Goal: Transaction & Acquisition: Book appointment/travel/reservation

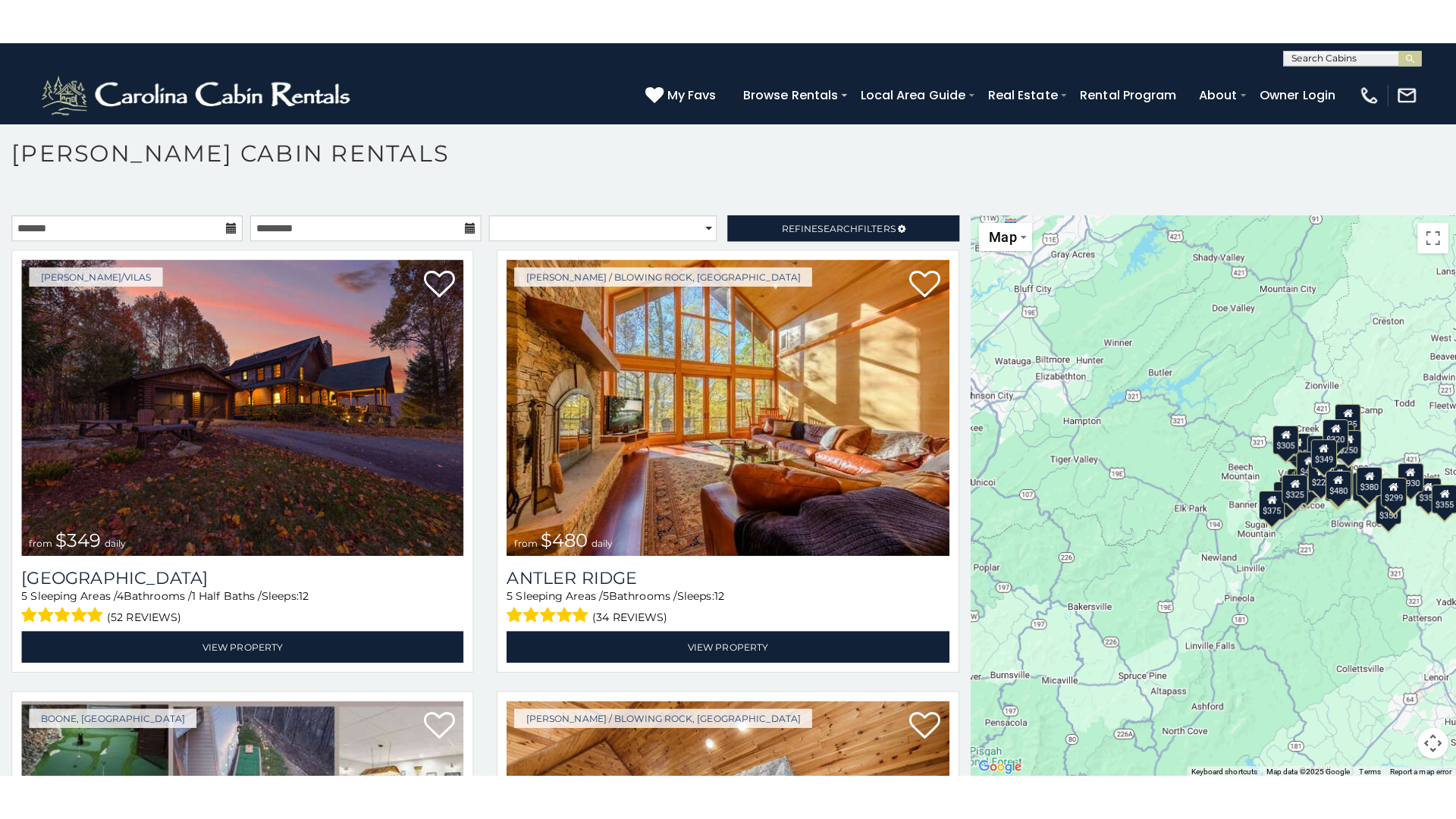
scroll to position [9, 0]
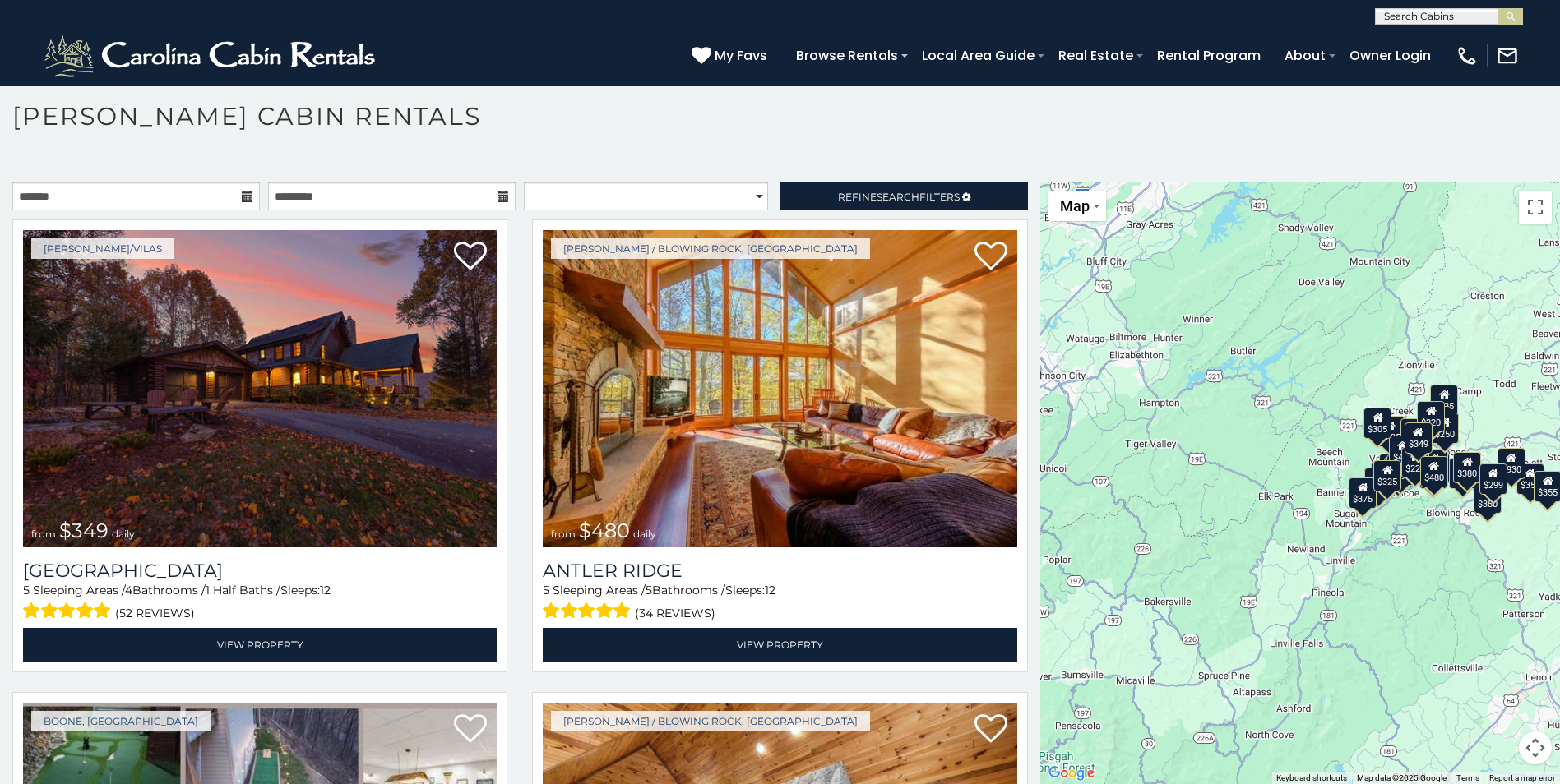
click at [1244, 385] on div "$349 $480 $525 $315 $355 $675 $635 $930 $400 $451 $330 $400 $485 $460 $395 $695…" at bounding box center [1299, 483] width 519 height 601
click at [1327, 288] on div "$349 $480 $525 $315 $355 $675 $635 $930 $400 $451 $330 $400 $485 $460 $395 $695…" at bounding box center [1299, 483] width 519 height 601
click at [1068, 210] on span "Map" at bounding box center [1074, 206] width 30 height 17
click at [1296, 404] on div "$349 $480 $525 $315 $355 $675 $635 $930 $400 $451 $330 $400 $485 $460 $395 $695…" at bounding box center [1299, 483] width 519 height 601
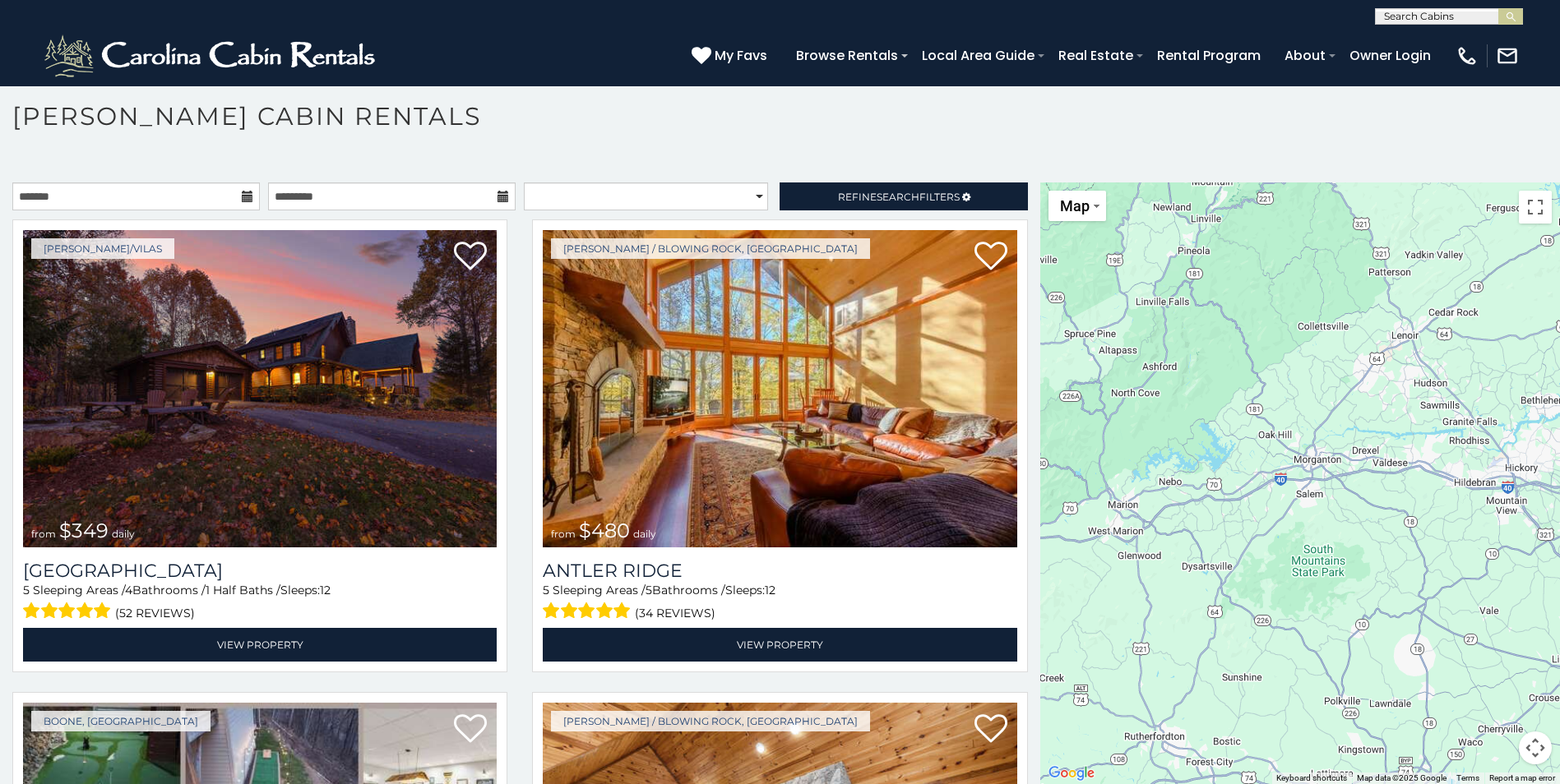
drag, startPoint x: 1478, startPoint y: 551, endPoint x: 1349, endPoint y: 145, distance: 426.0
click at [1341, 165] on div "**********" at bounding box center [780, 458] width 1560 height 651
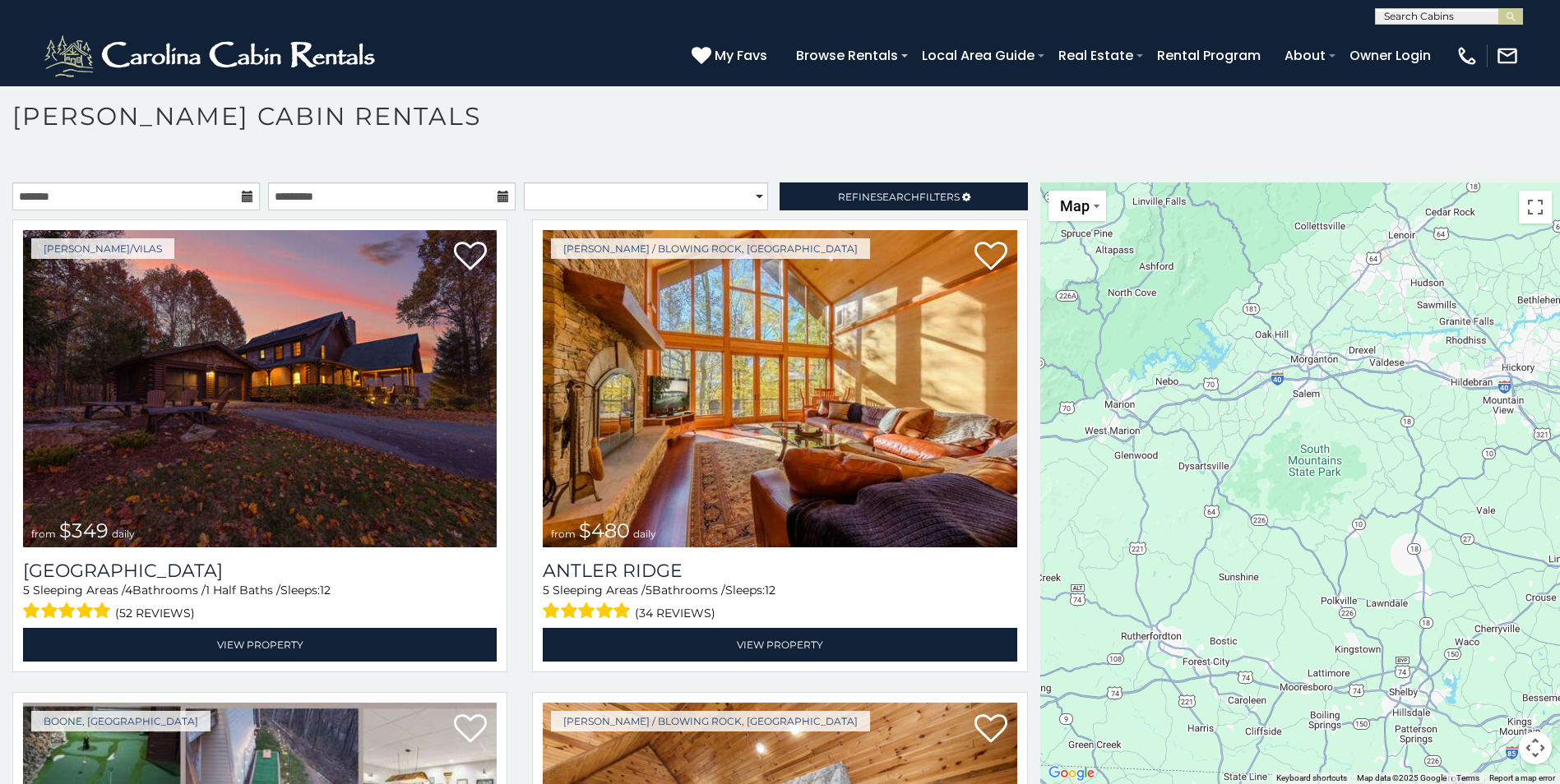
drag, startPoint x: 1355, startPoint y: 546, endPoint x: 1355, endPoint y: 414, distance: 132.0
click at [1358, 422] on div "$349 $480 $525 $315 $355 $675 $635 $930 $400 $451 $330 $400 $485 $460 $395 $695…" at bounding box center [1299, 483] width 519 height 601
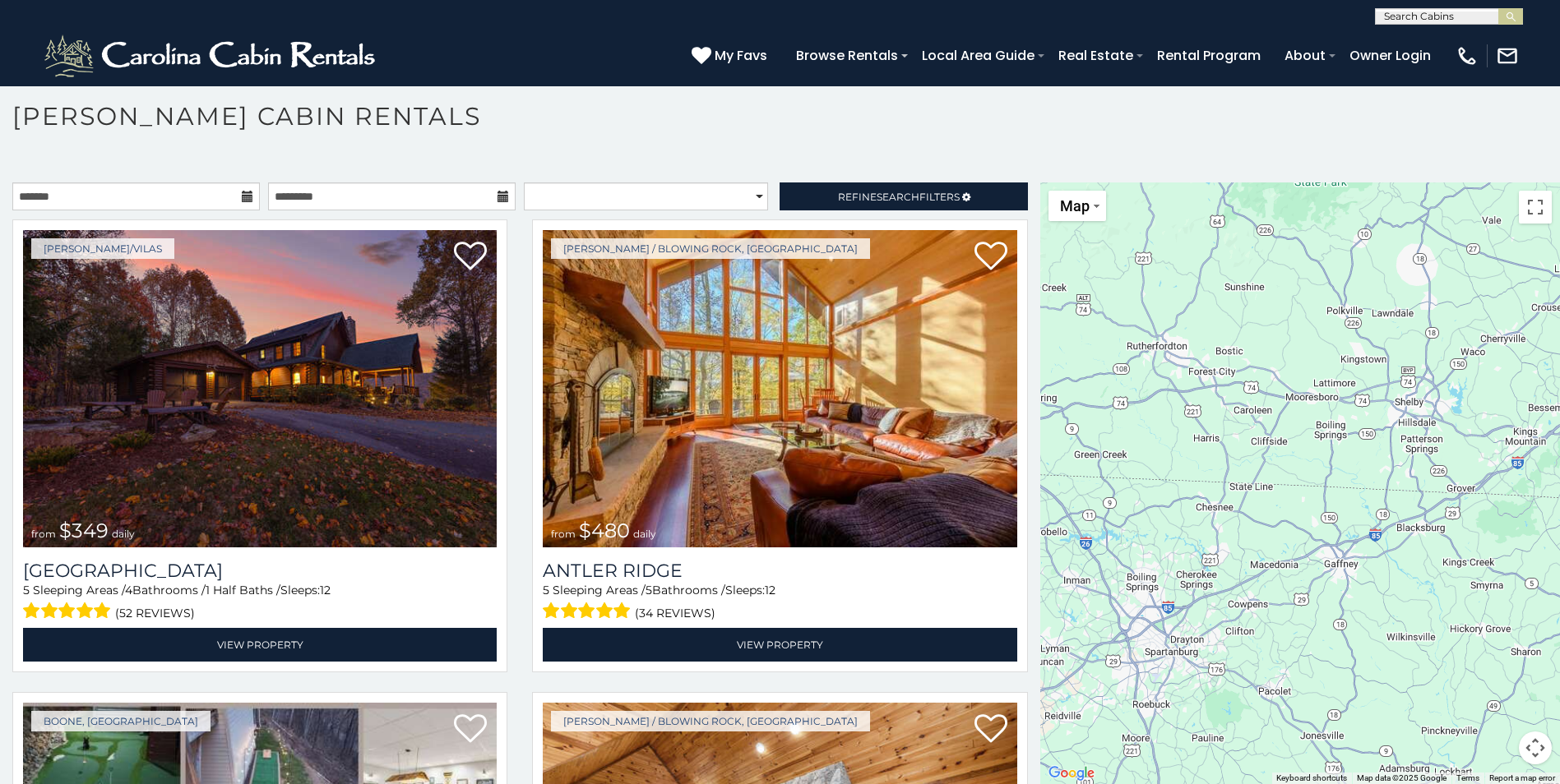
click at [1283, 458] on div "$349 $480 $525 $315 $355 $675 $635 $930 $400 $451 $330 $400 $485 $460 $395 $695…" at bounding box center [1299, 483] width 519 height 601
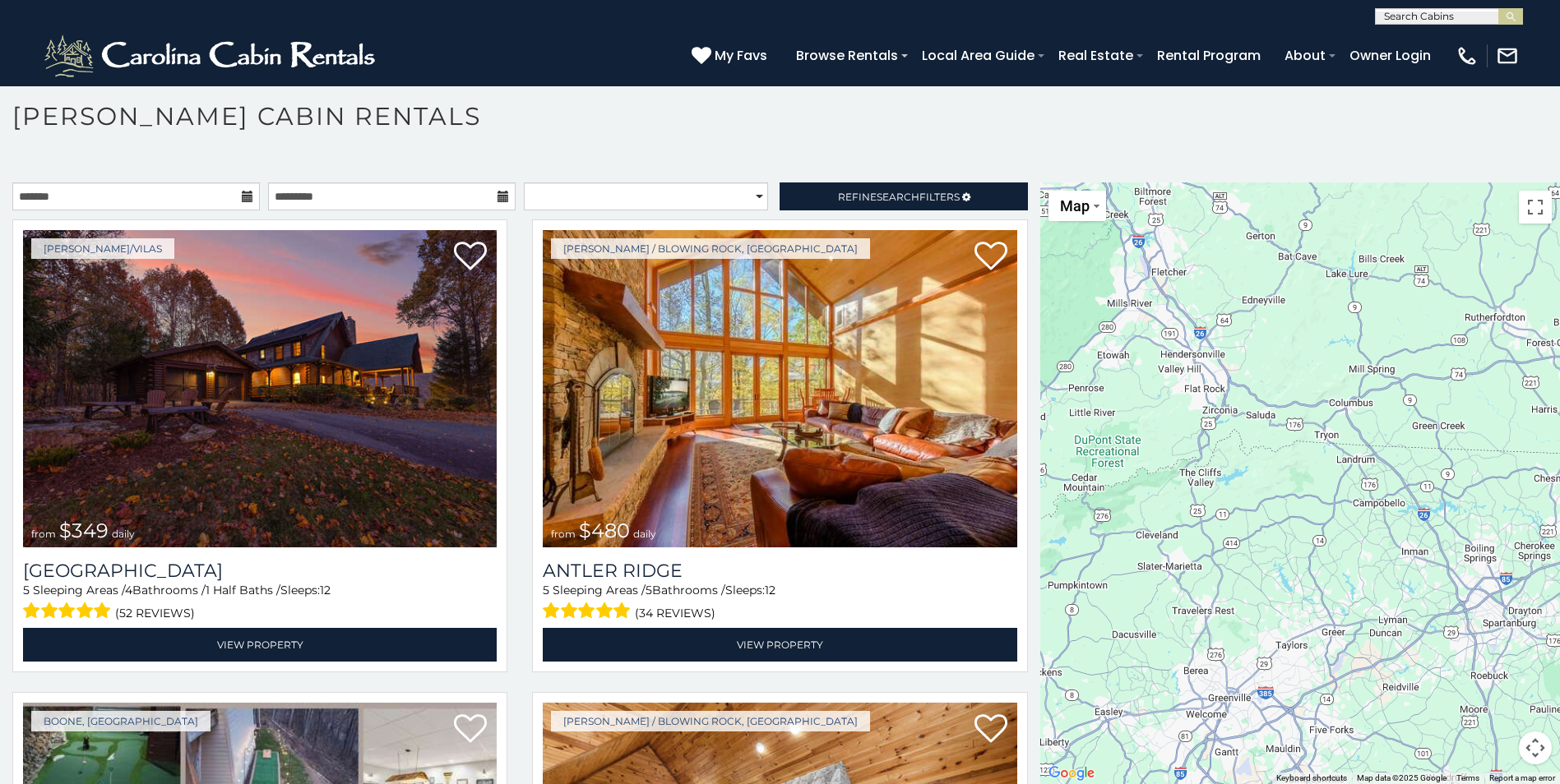
drag, startPoint x: 1235, startPoint y: 388, endPoint x: 1347, endPoint y: 403, distance: 113.0
click at [1559, 361] on html "**********" at bounding box center [780, 387] width 1560 height 793
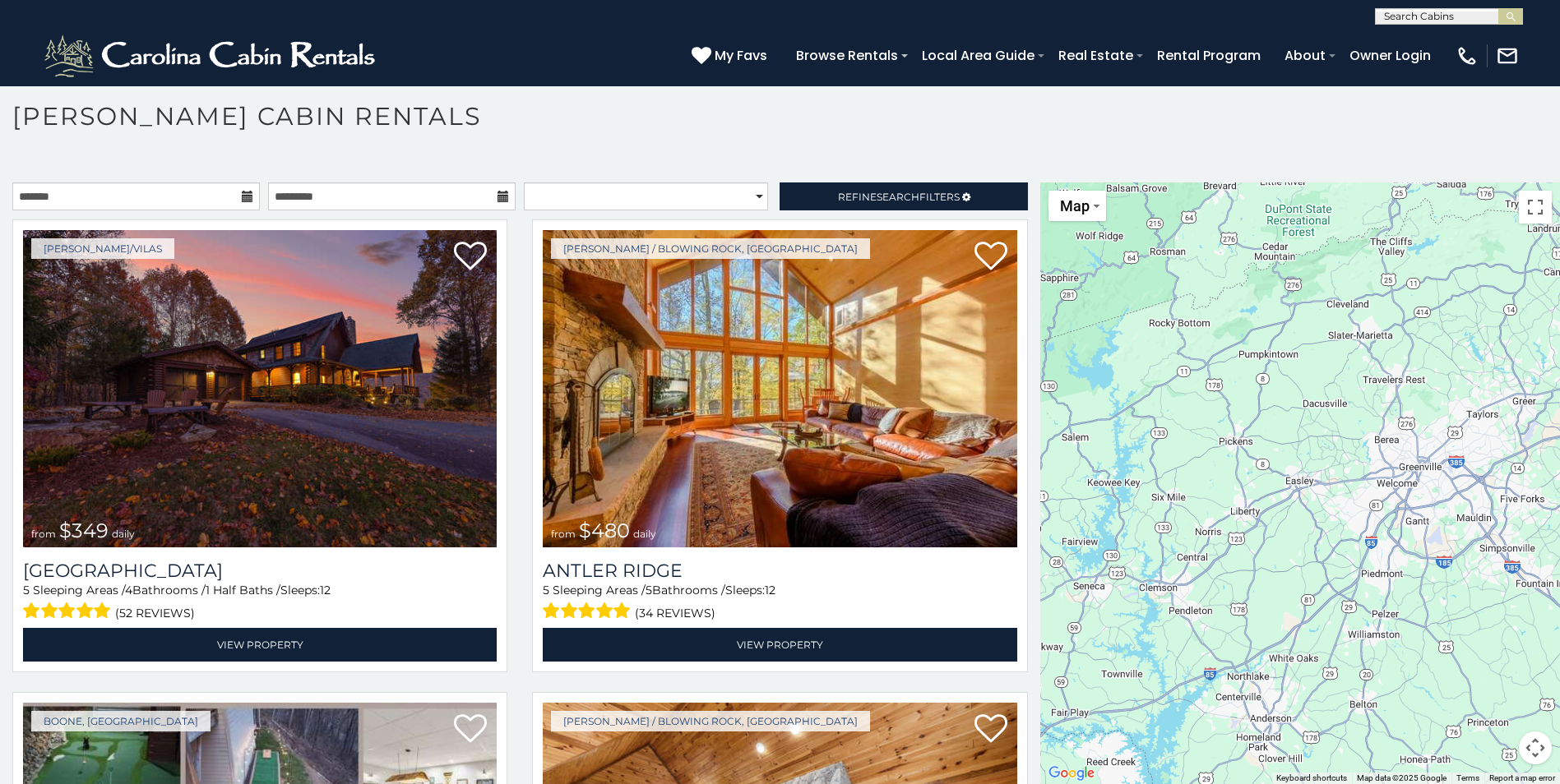
drag, startPoint x: 1261, startPoint y: 540, endPoint x: 1418, endPoint y: 338, distance: 255.8
click at [1432, 332] on div "$349 $480 $525 $315 $355 $675 $635 $930 $400 $451 $330 $400 $485 $460 $395 $695…" at bounding box center [1299, 483] width 519 height 601
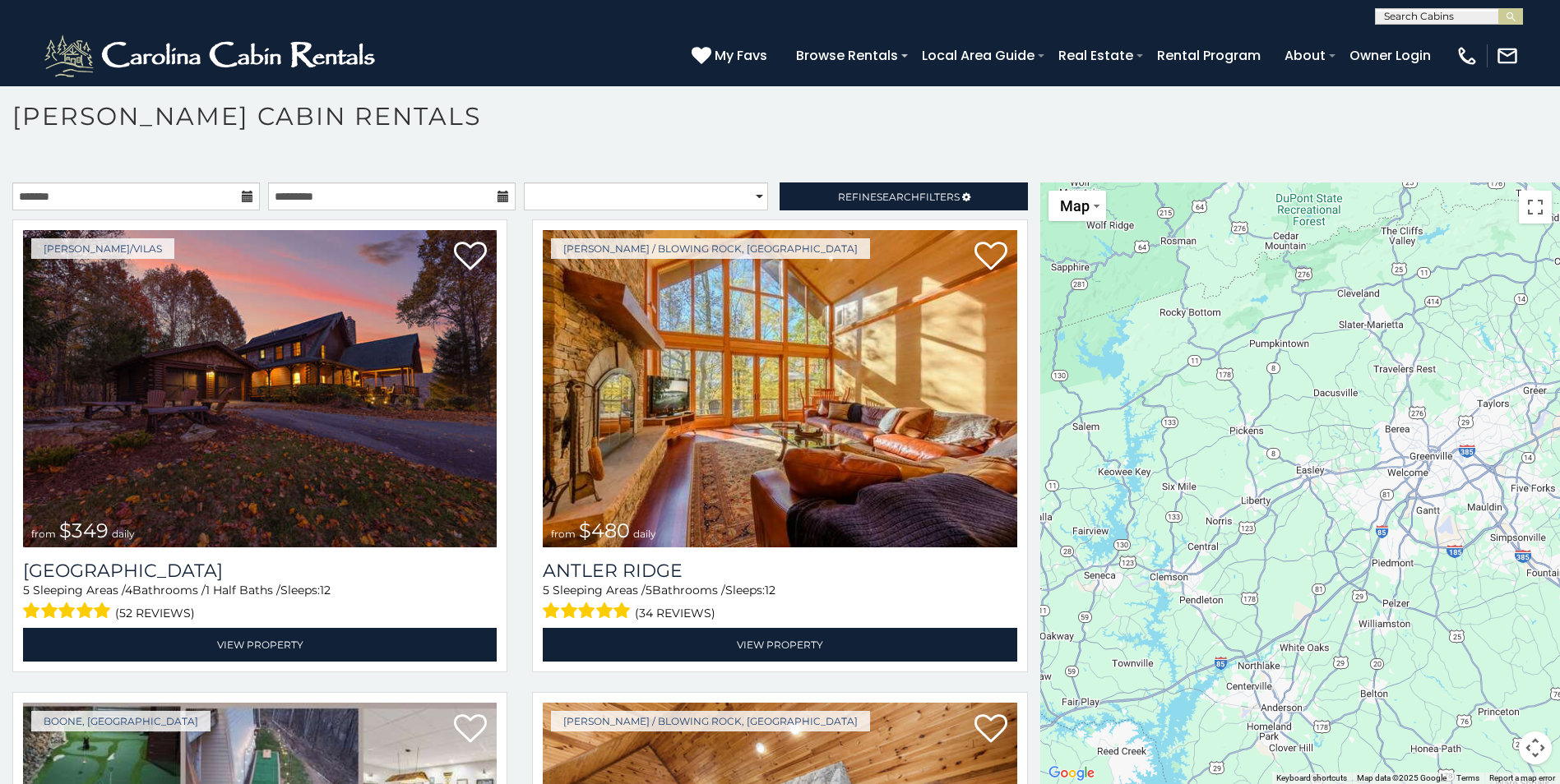
drag, startPoint x: 1250, startPoint y: 491, endPoint x: 1321, endPoint y: 359, distance: 149.9
click at [1309, 405] on div "$349 $480 $525 $315 $355 $675 $635 $930 $400 $451 $330 $400 $485 $460 $395 $695…" at bounding box center [1299, 483] width 519 height 601
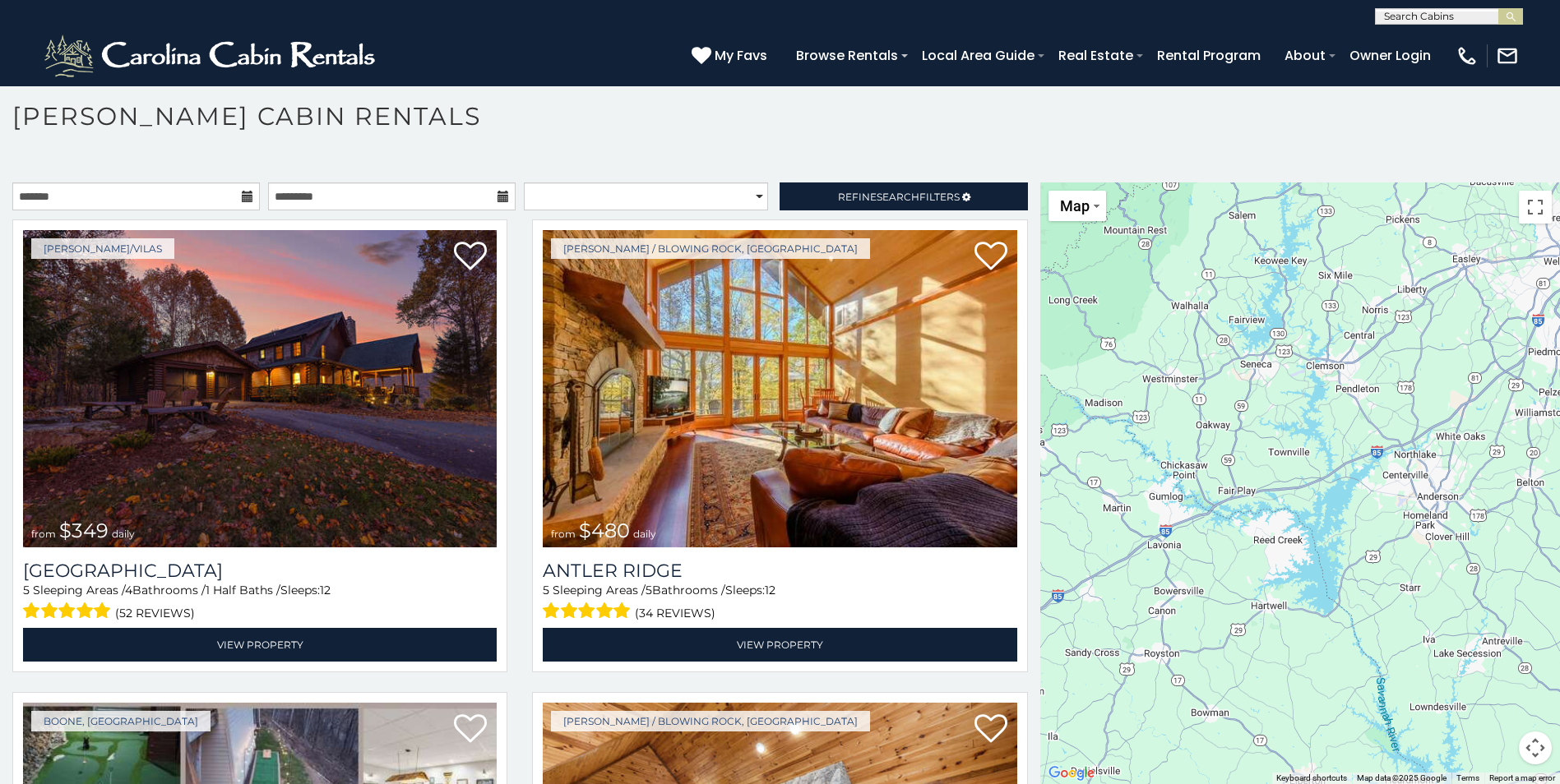
drag, startPoint x: 1309, startPoint y: 430, endPoint x: 1338, endPoint y: 421, distance: 30.4
click at [1326, 426] on div "$349 $480 $525 $315 $355 $675 $635 $930 $400 $451 $330 $400 $485 $460 $395 $695…" at bounding box center [1299, 483] width 519 height 601
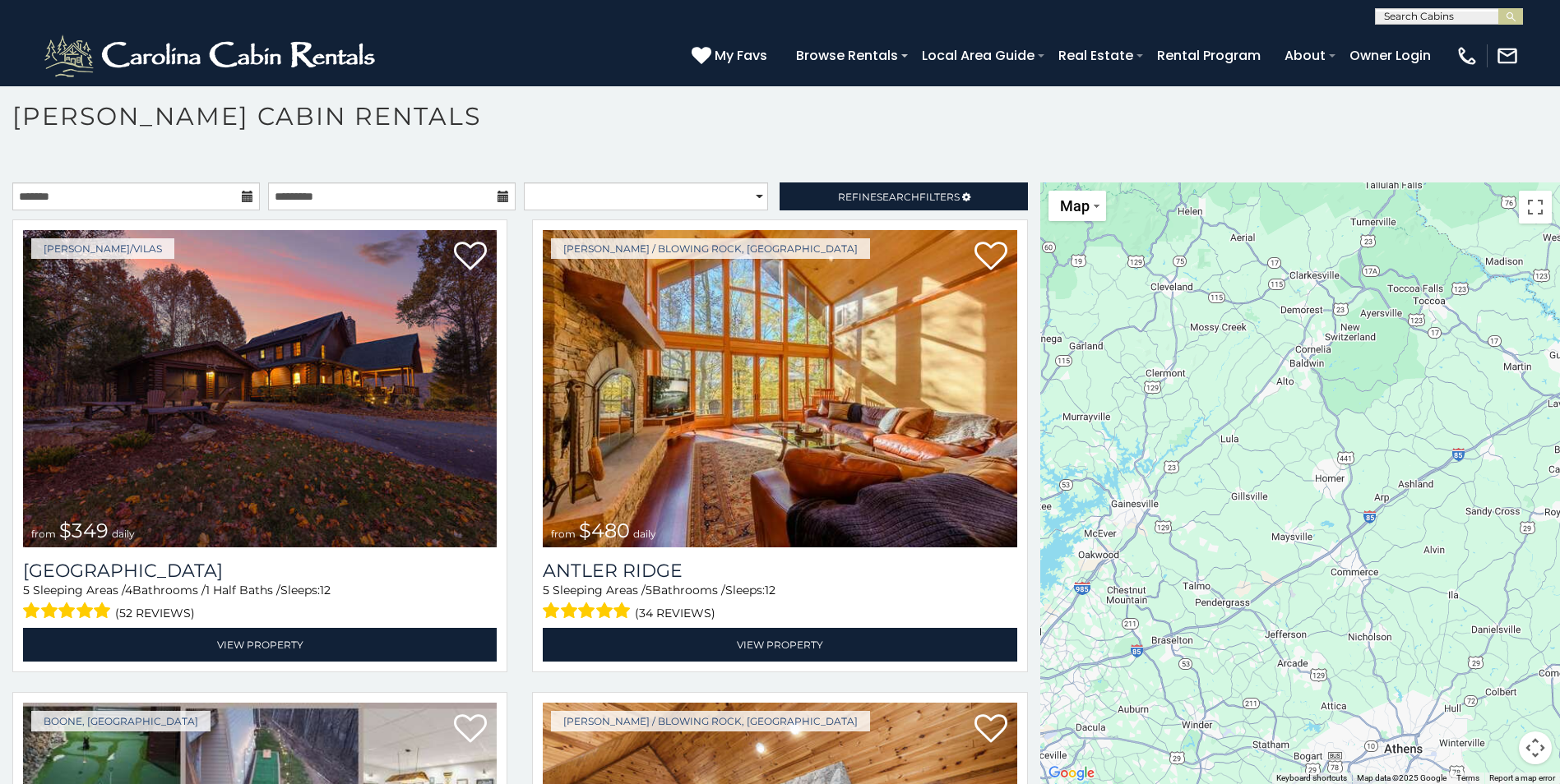
click at [1332, 400] on div "$349 $480 $525 $315 $355 $675 $635 $930 $400 $451 $330 $400 $485 $460 $395 $695…" at bounding box center [1299, 483] width 519 height 601
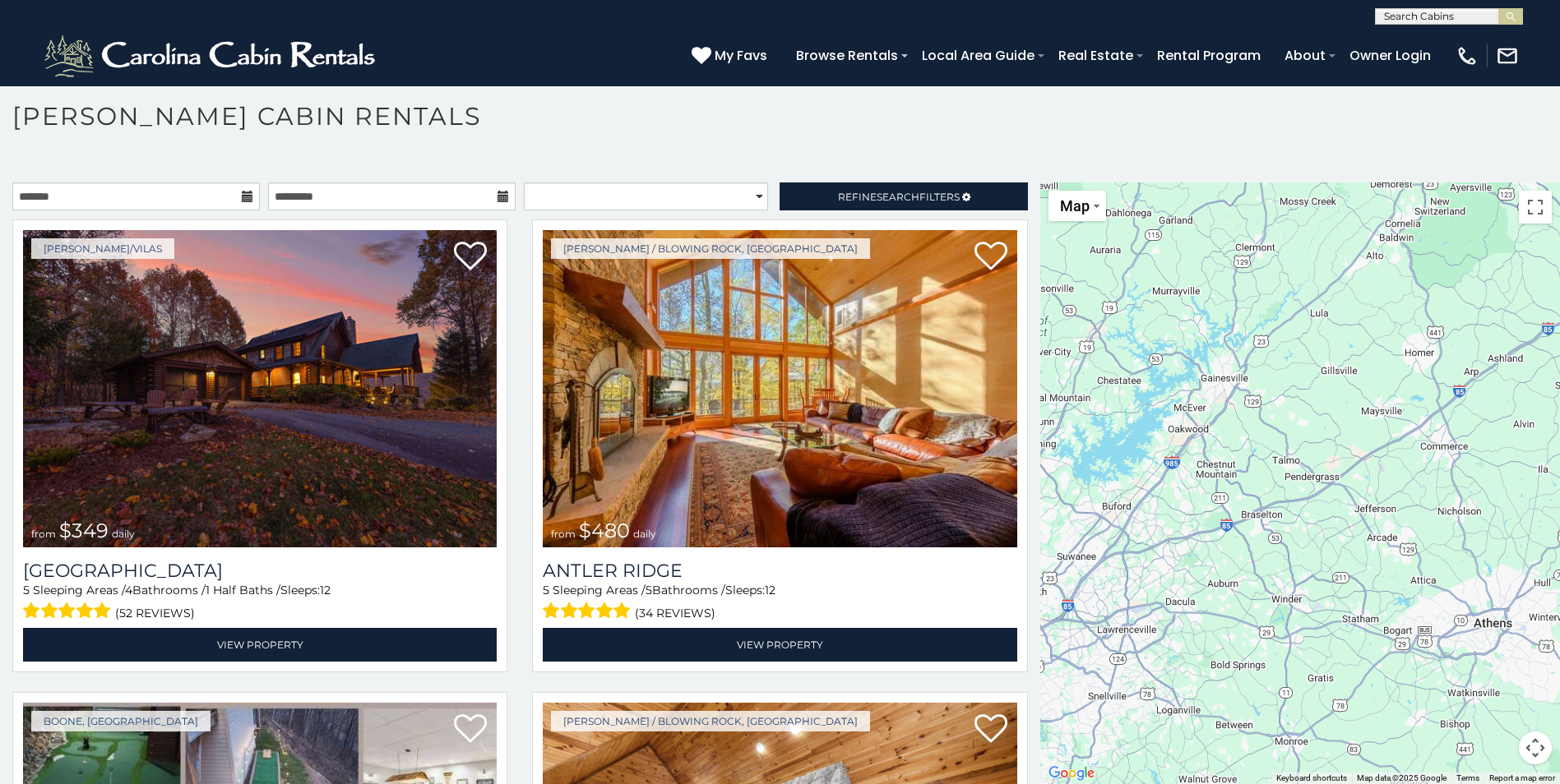
click at [1316, 509] on div "$349 $480 $525 $315 $355 $675 $635 $930 $400 $451 $330 $400 $485 $460 $395 $695…" at bounding box center [1299, 483] width 519 height 601
click at [1297, 467] on div "$349 $480 $525 $315 $355 $675 $635 $930 $400 $451 $330 $400 $485 $460 $395 $695…" at bounding box center [1299, 483] width 519 height 601
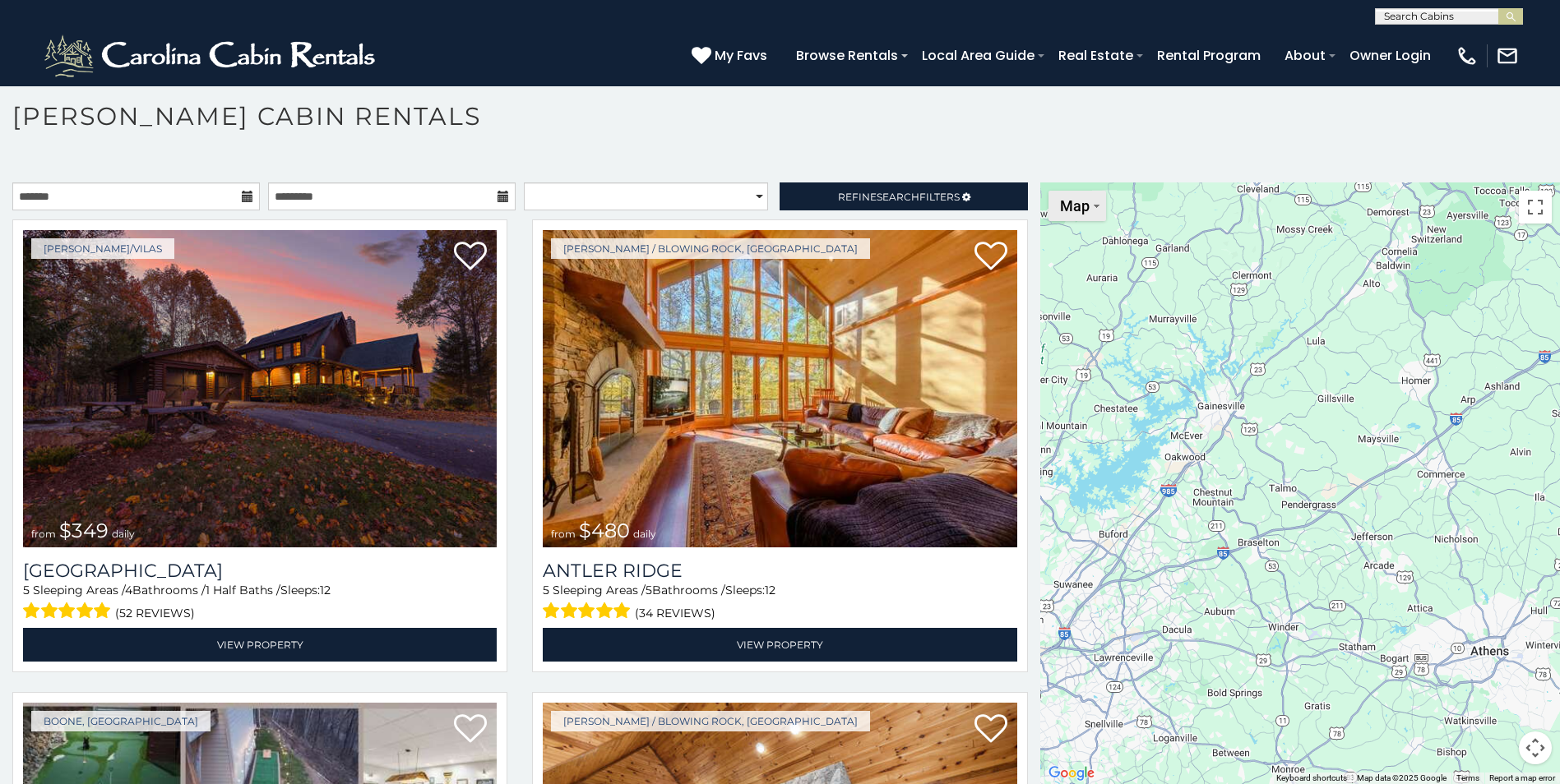
click at [1060, 209] on span "Map" at bounding box center [1074, 206] width 30 height 17
click at [1098, 240] on li "Satellite" at bounding box center [1097, 235] width 96 height 25
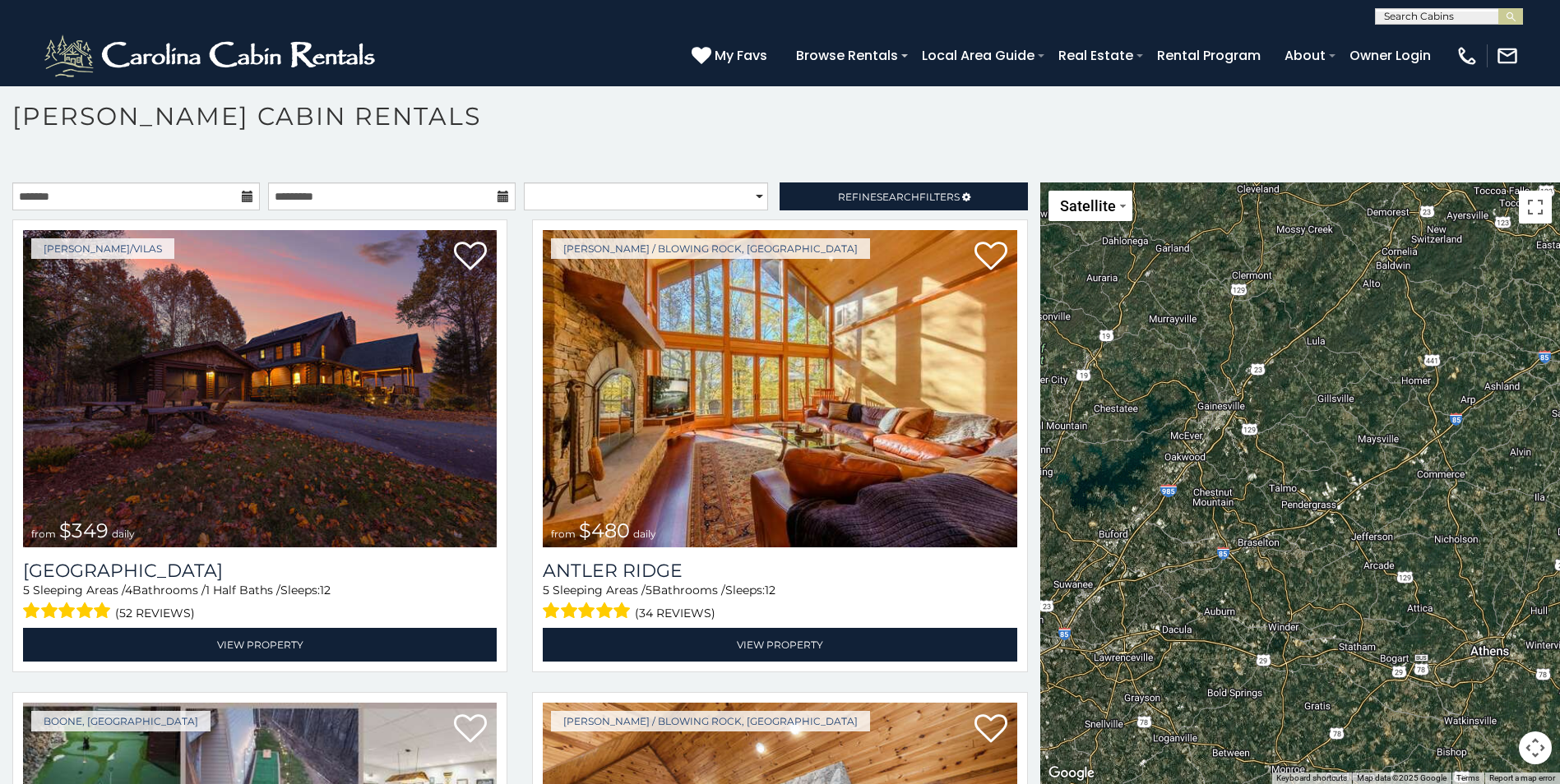
click at [1523, 743] on button "Map camera controls" at bounding box center [1535, 748] width 33 height 33
click at [1401, 693] on button "Move left" at bounding box center [1411, 706] width 33 height 33
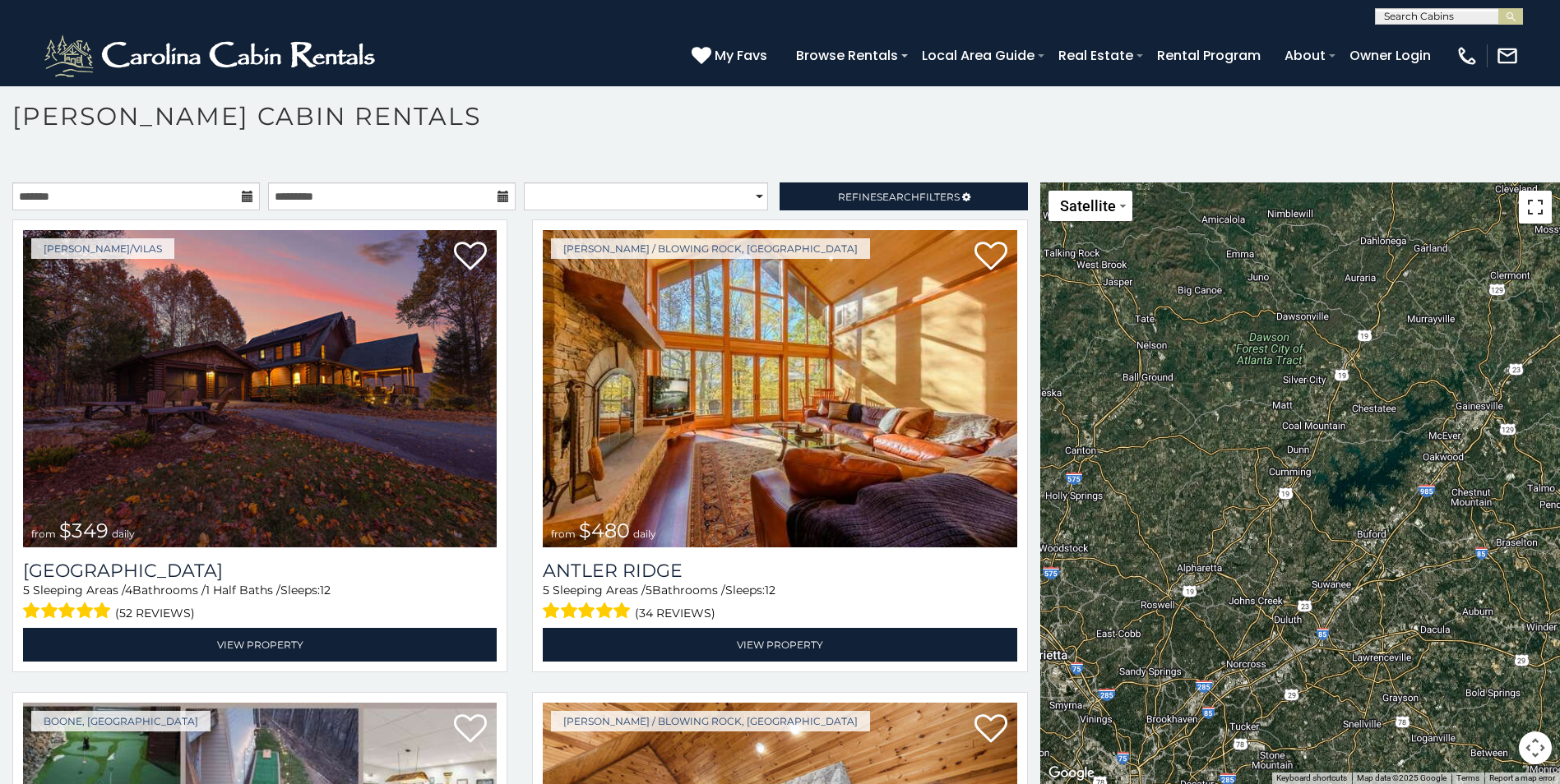
click at [1532, 200] on button "Toggle fullscreen view" at bounding box center [1535, 206] width 33 height 33
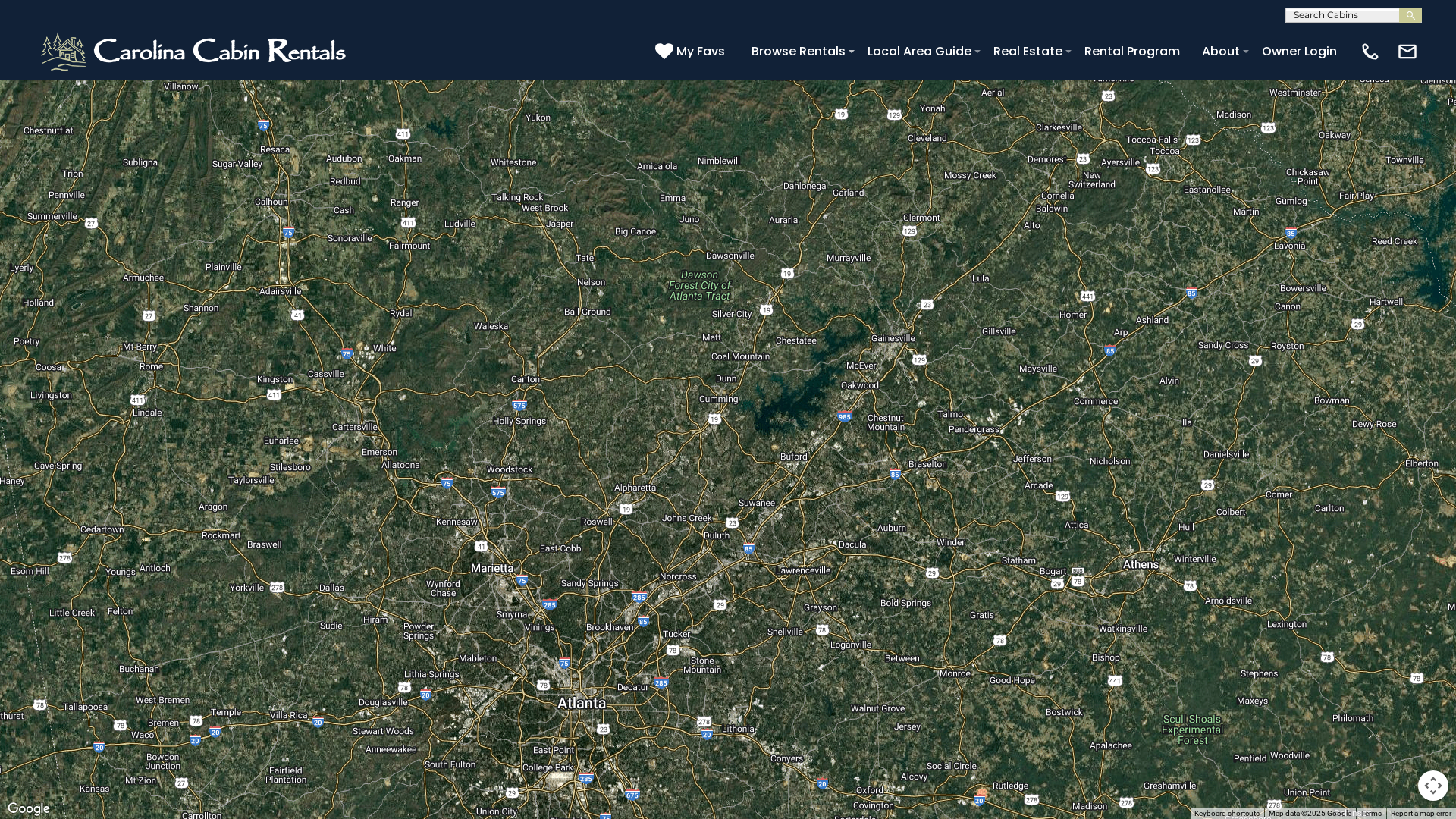
drag, startPoint x: 808, startPoint y: 384, endPoint x: 1311, endPoint y: 373, distance: 503.1
click at [1245, 391] on div "$349 $480 $525 $315 $355 $675 $635 $930 $400 $451 $330 $400 $485 $460 $395 $695…" at bounding box center [728, 410] width 1456 height 819
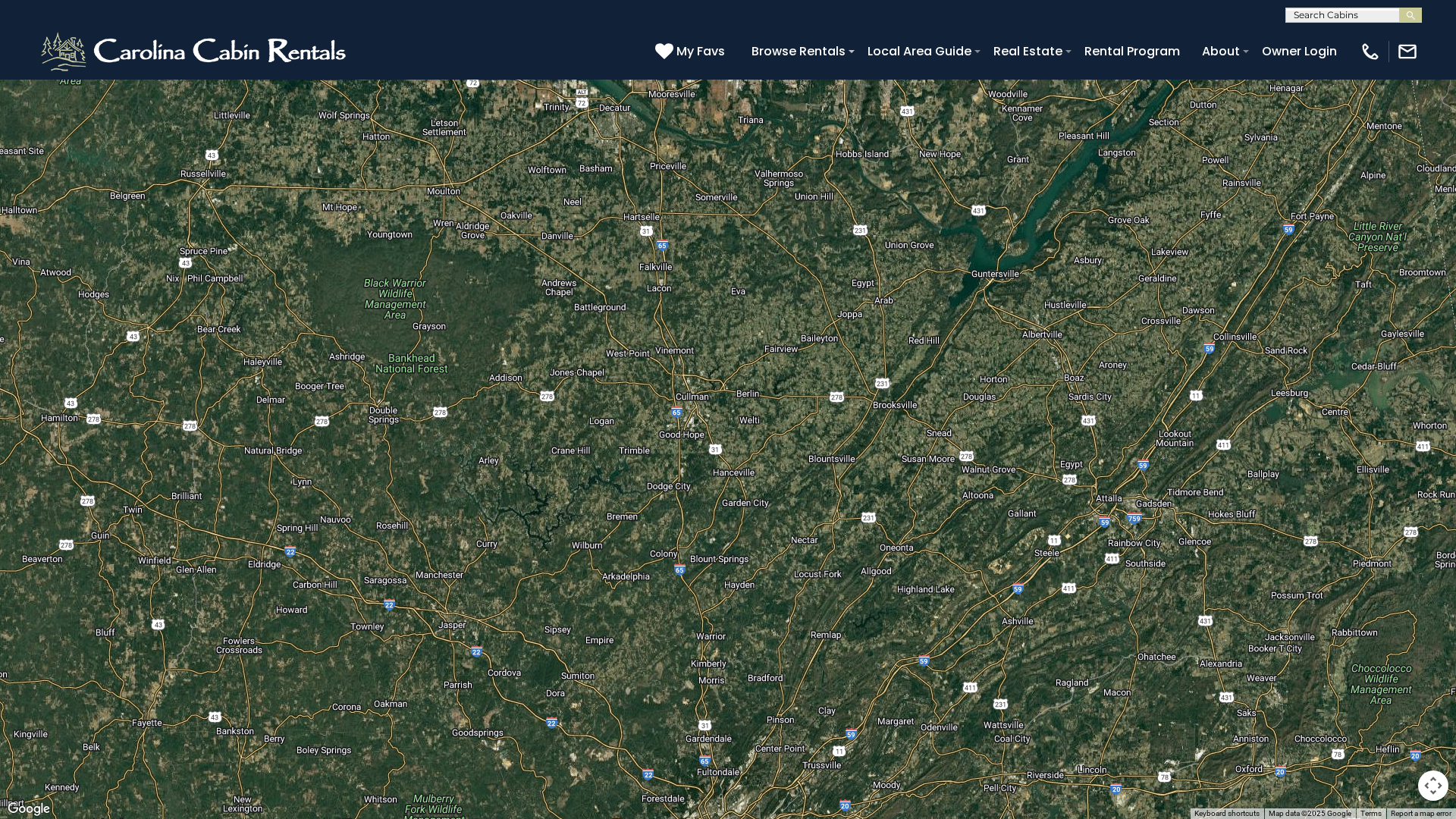
drag, startPoint x: 1295, startPoint y: 348, endPoint x: 1077, endPoint y: 270, distance: 231.5
click at [1085, 301] on div "$349 $480 $525 $315 $355 $675 $635 $930 $400 $451 $330 $400 $485 $460 $395 $695…" at bounding box center [728, 410] width 1456 height 819
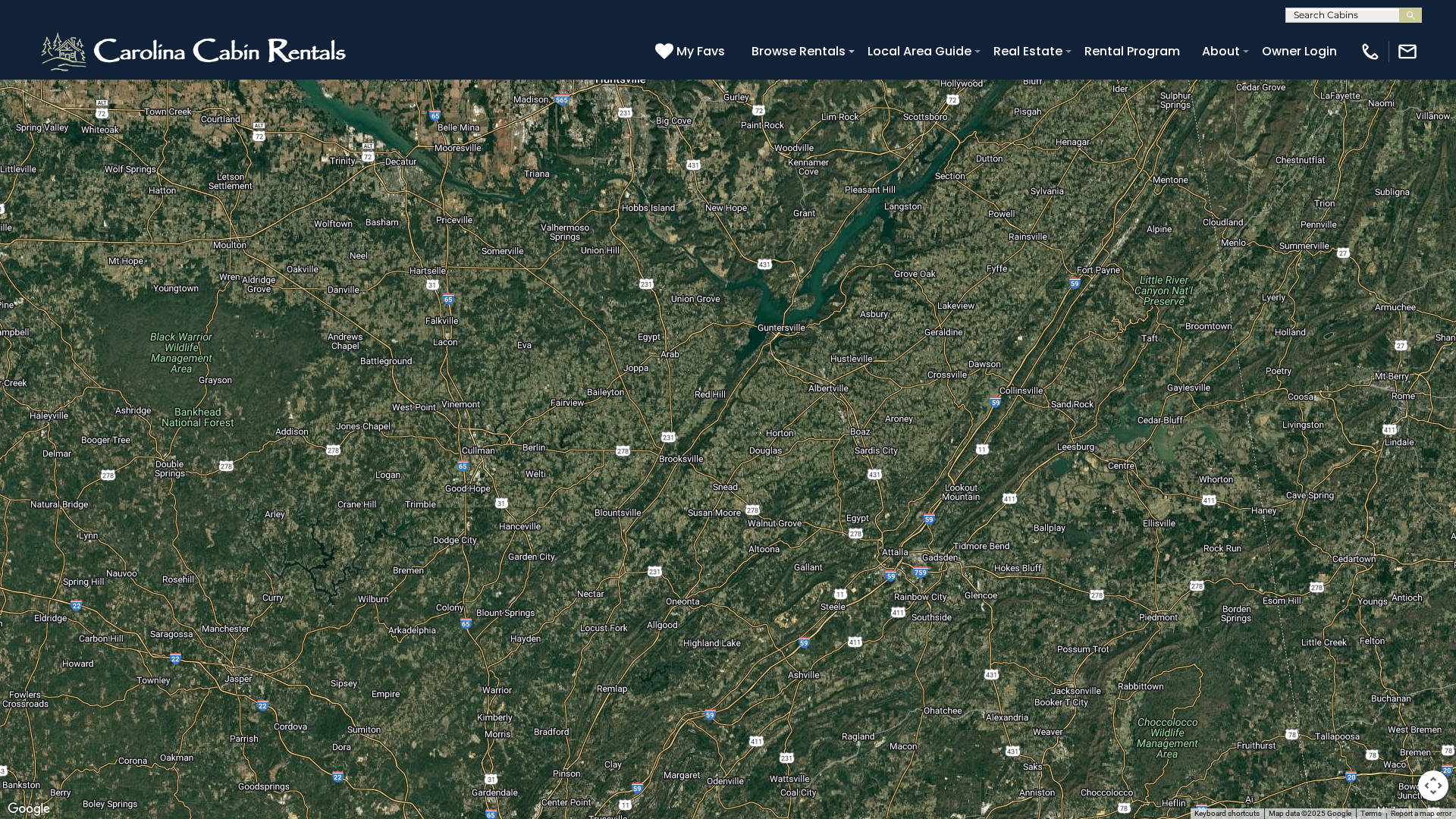
drag, startPoint x: 1070, startPoint y: 197, endPoint x: 1036, endPoint y: 334, distance: 141.2
click at [1040, 337] on div "$349 $480 $525 $315 $355 $675 $635 $930 $400 $451 $330 $400 $485 $460 $395 $695…" at bounding box center [728, 410] width 1456 height 819
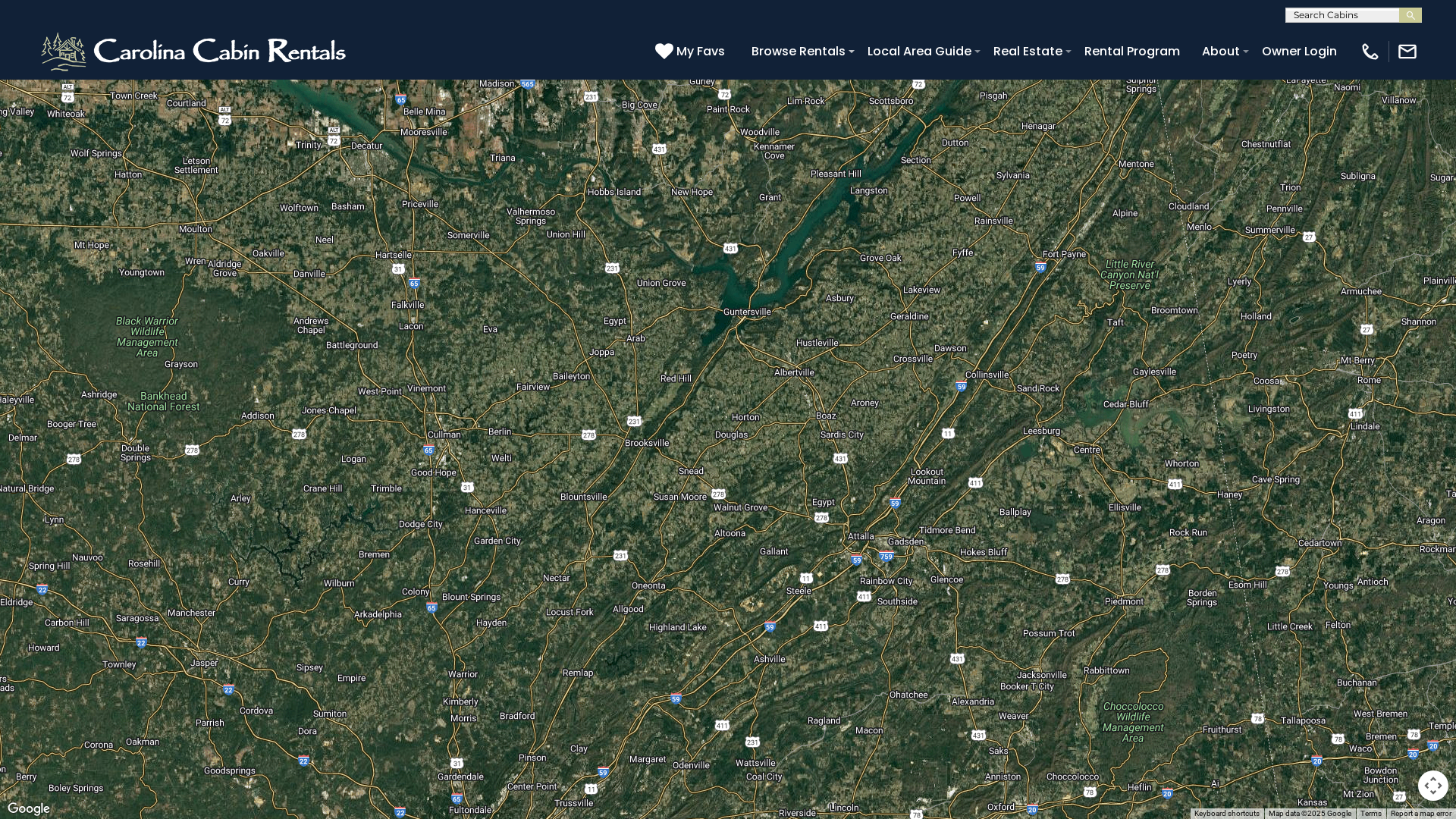
click at [1433, 23] on button "Toggle fullscreen view" at bounding box center [1433, 23] width 30 height 30
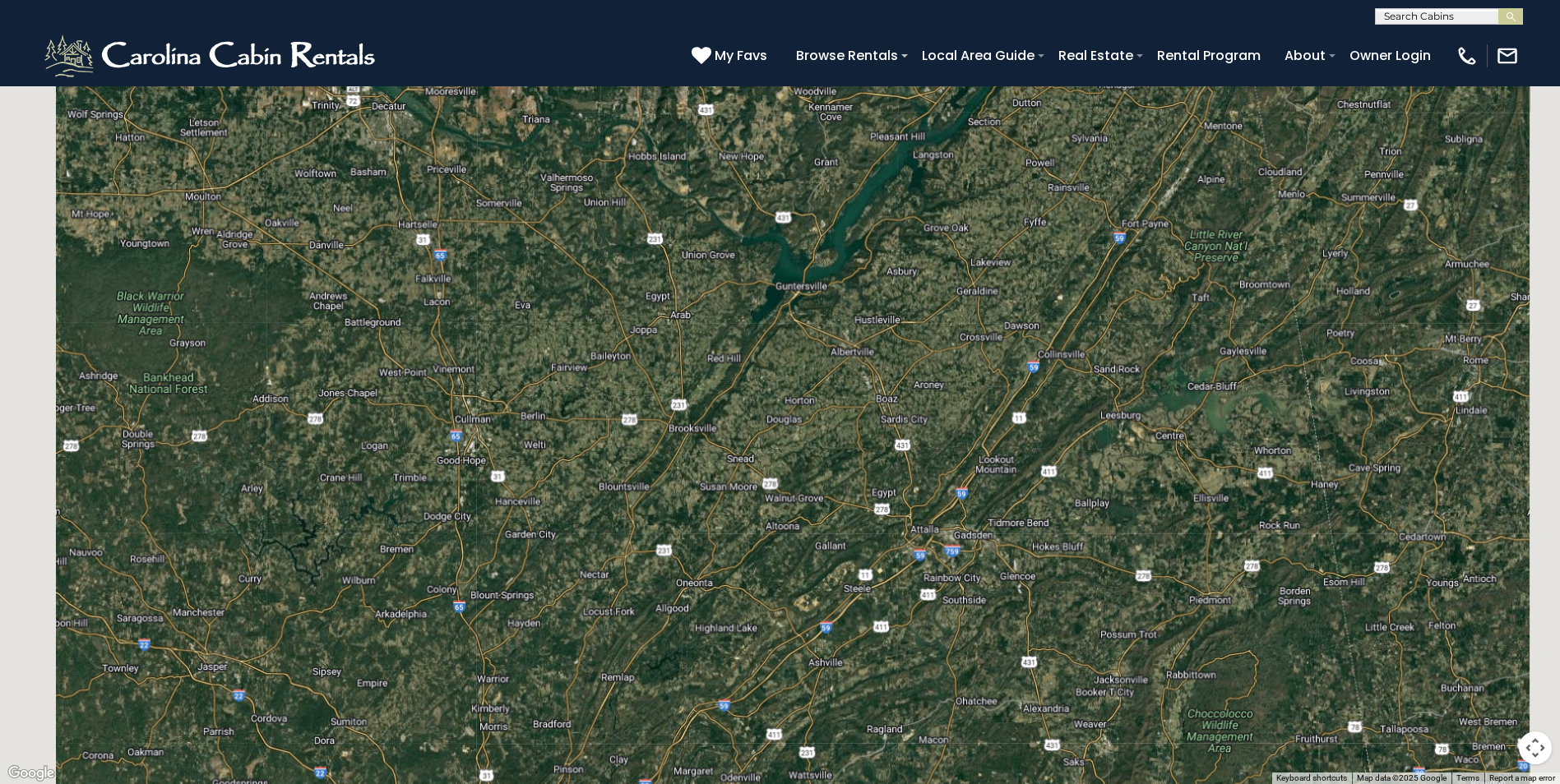
scroll to position [382, 0]
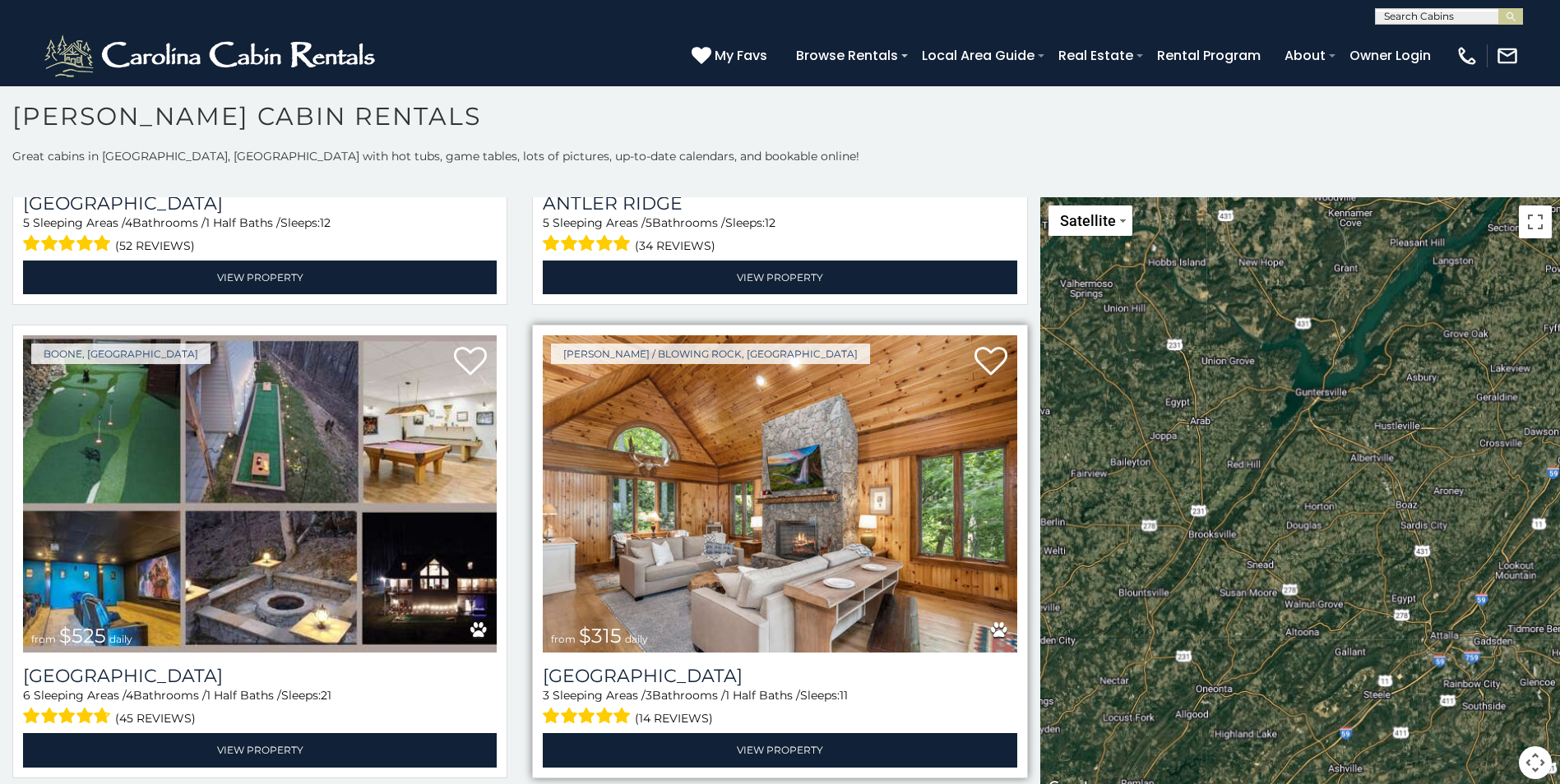
click at [713, 490] on img at bounding box center [779, 494] width 474 height 317
click at [860, 446] on img at bounding box center [779, 494] width 474 height 317
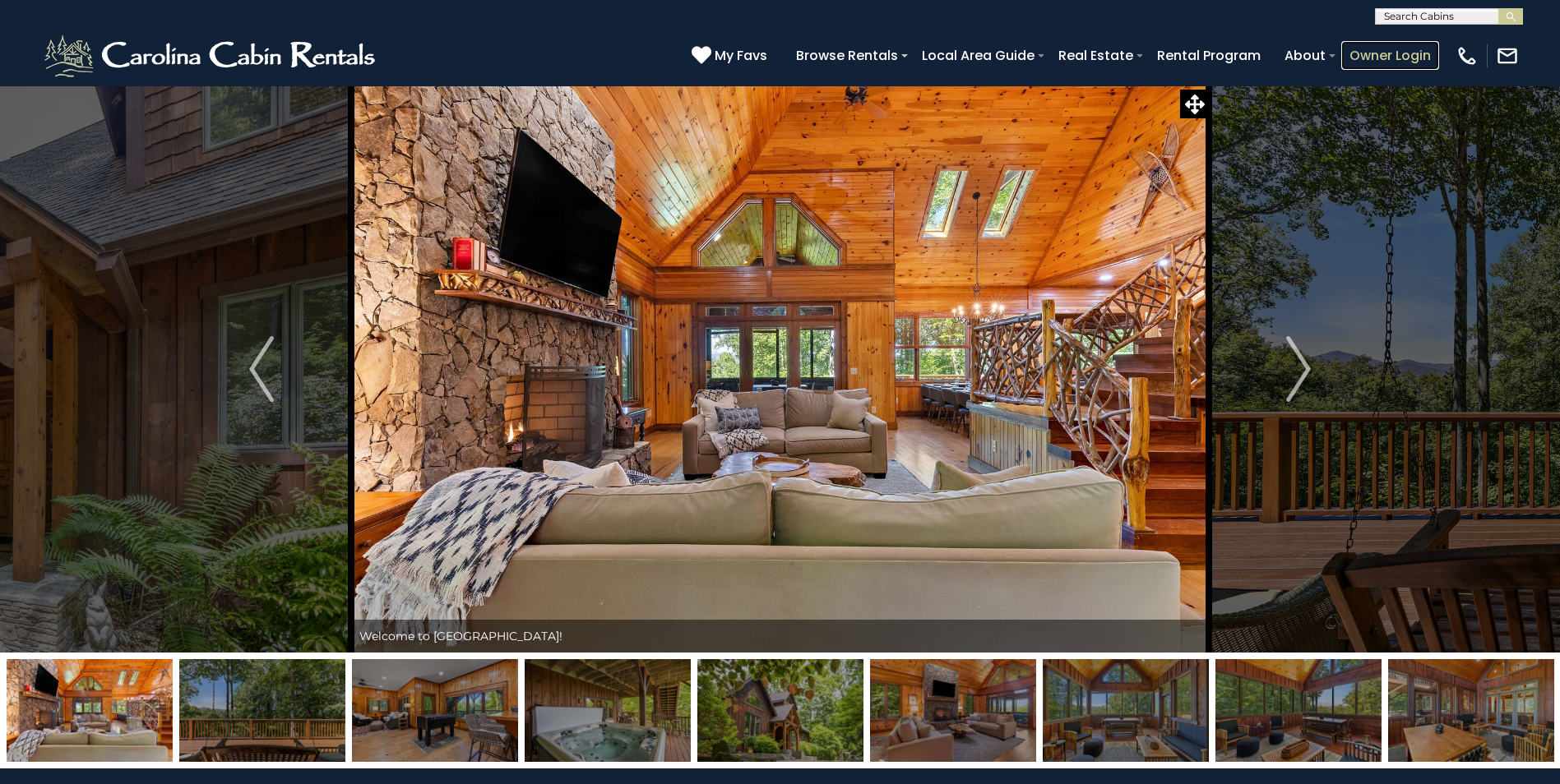
click at [1384, 52] on link "Owner Login" at bounding box center [1390, 56] width 98 height 29
